Goal: Task Accomplishment & Management: Use online tool/utility

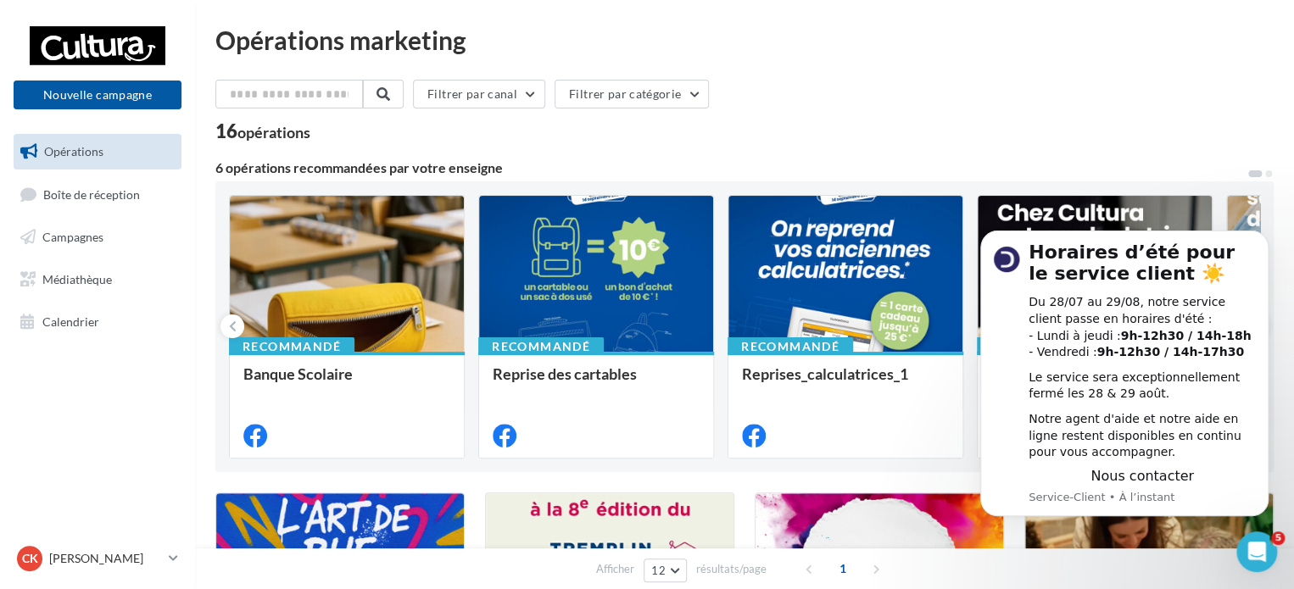
click at [1133, 112] on div "Filtrer par canal Filtrer par catégorie" at bounding box center [744, 98] width 1058 height 36
click at [1261, 232] on icon "Dismiss notification" at bounding box center [1263, 235] width 9 height 9
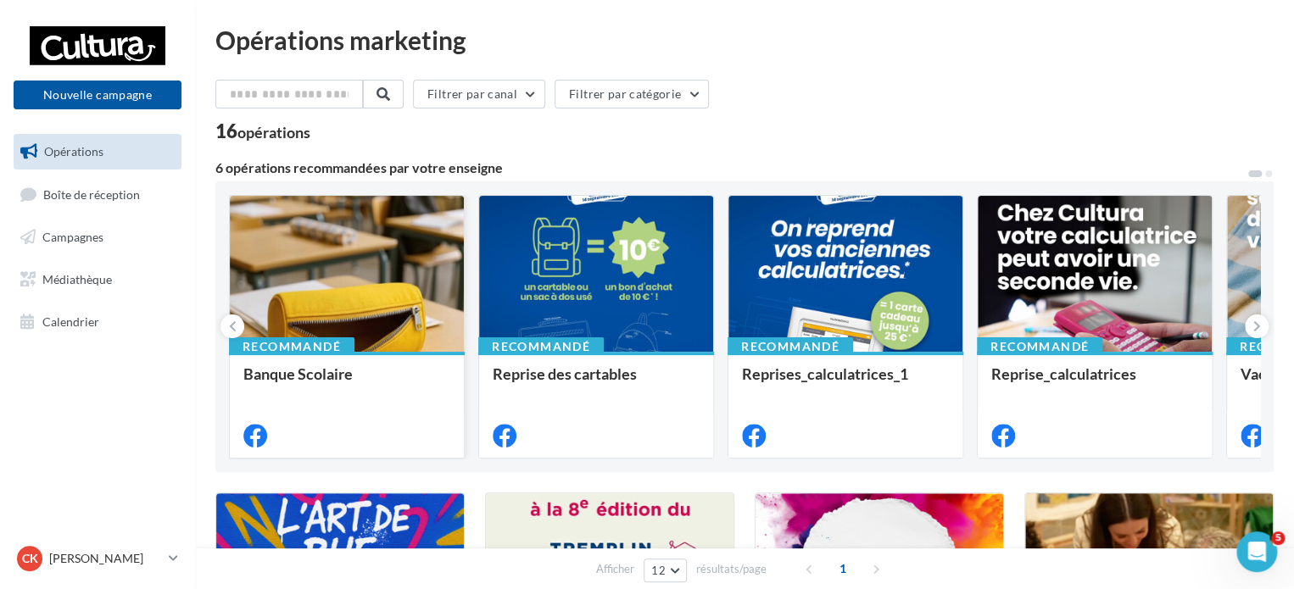
click at [379, 366] on div "Banque Scolaire" at bounding box center [346, 373] width 207 height 17
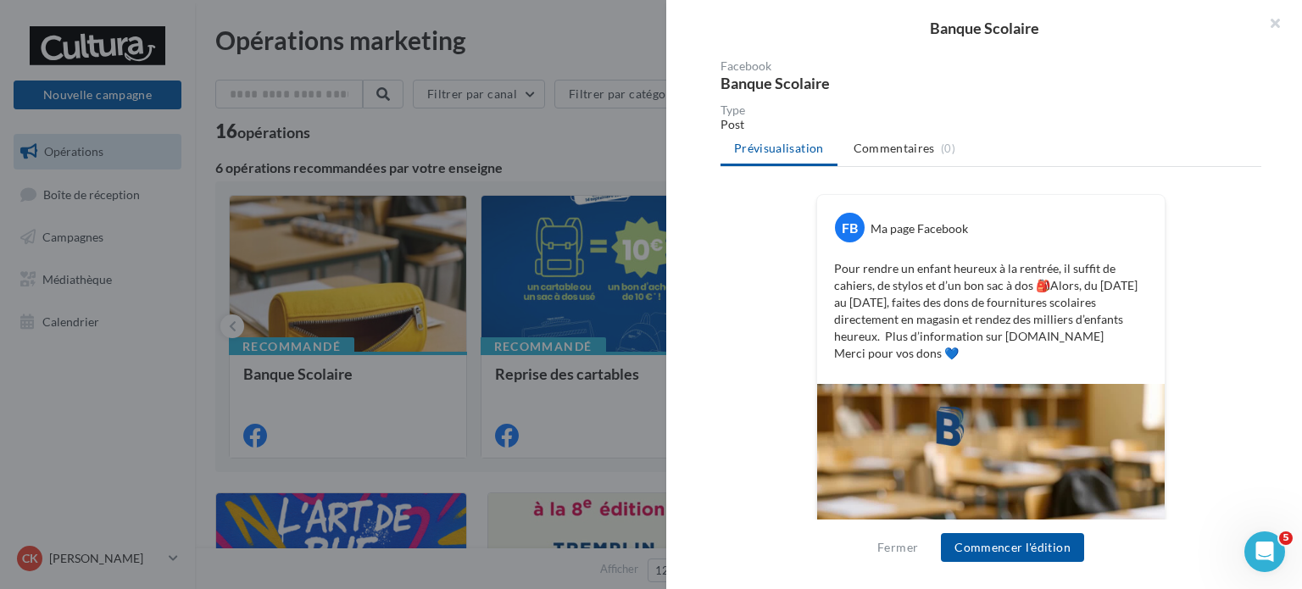
scroll to position [39, 0]
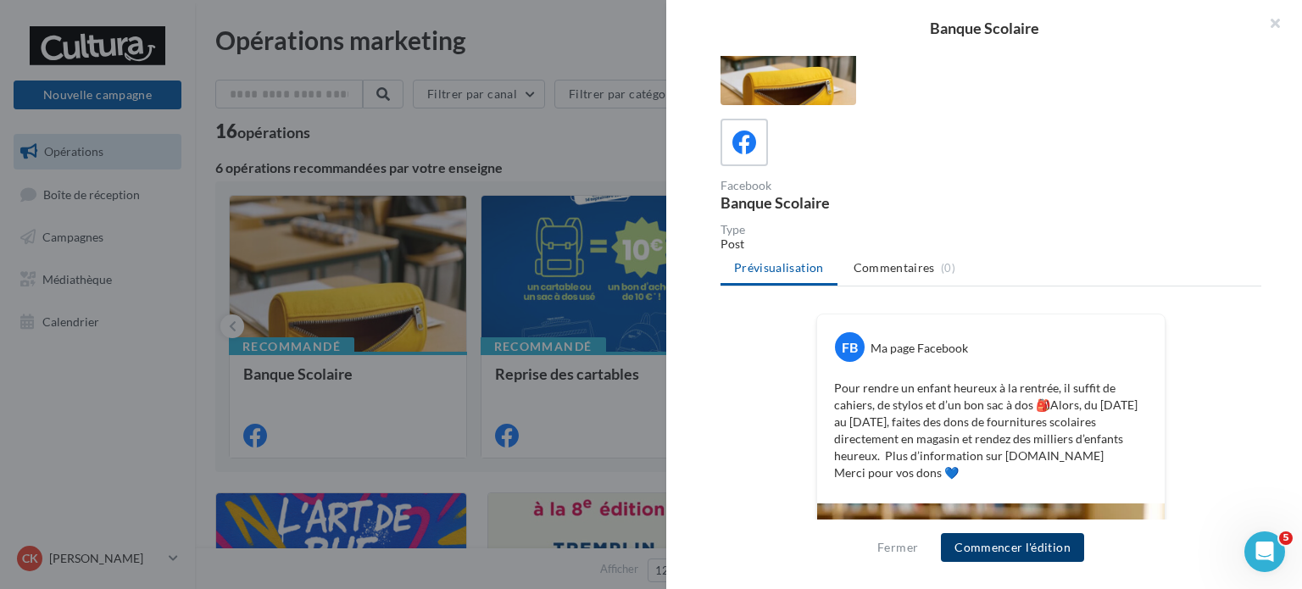
click at [1019, 554] on button "Commencer l'édition" at bounding box center [1012, 547] width 143 height 29
